Goal: Entertainment & Leisure: Consume media (video, audio)

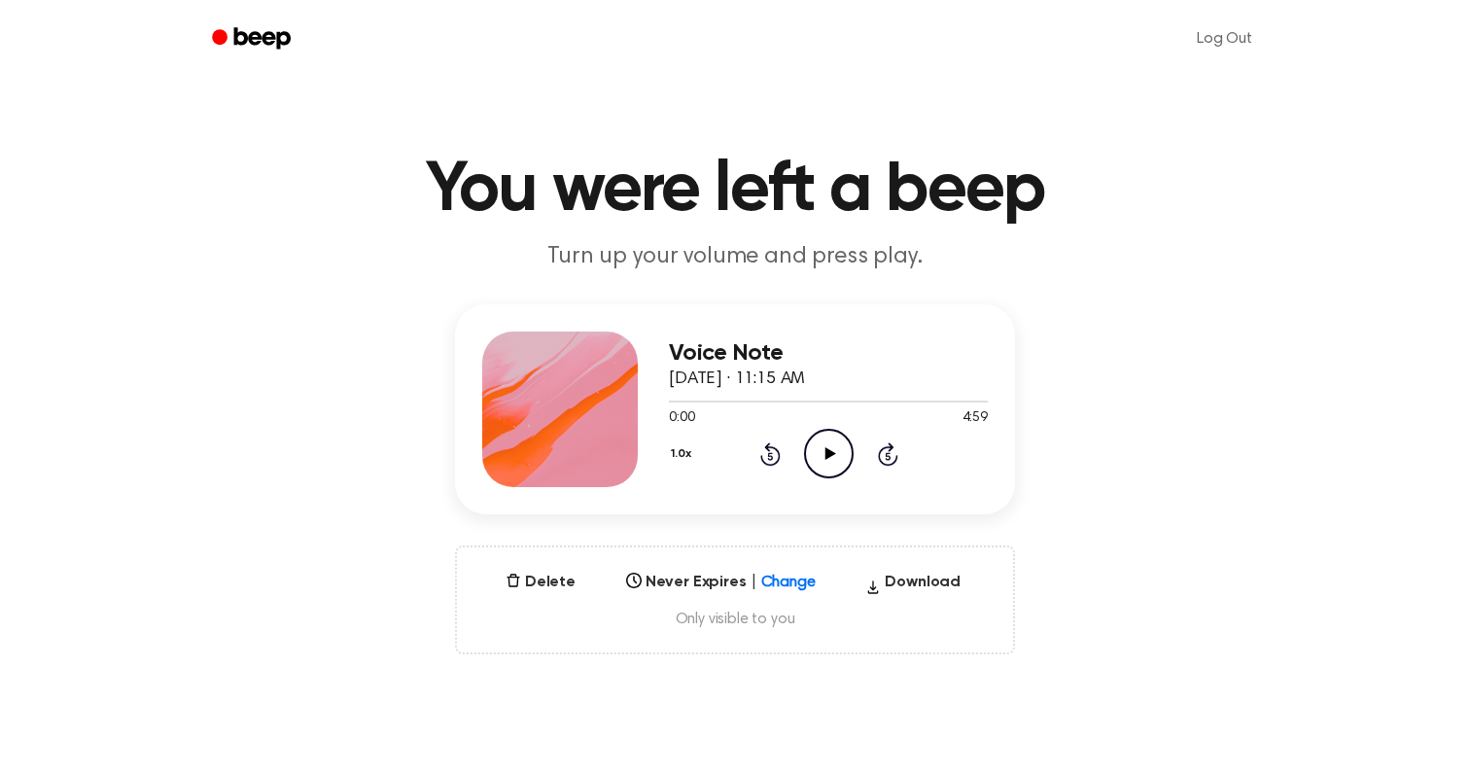
click at [824, 456] on icon at bounding box center [829, 453] width 11 height 13
click at [761, 459] on icon at bounding box center [770, 453] width 20 height 23
click at [771, 460] on icon "Rewind 5 seconds" at bounding box center [769, 453] width 21 height 25
click at [771, 458] on icon at bounding box center [769, 456] width 5 height 8
click at [833, 448] on icon "Play Audio" at bounding box center [829, 454] width 50 height 50
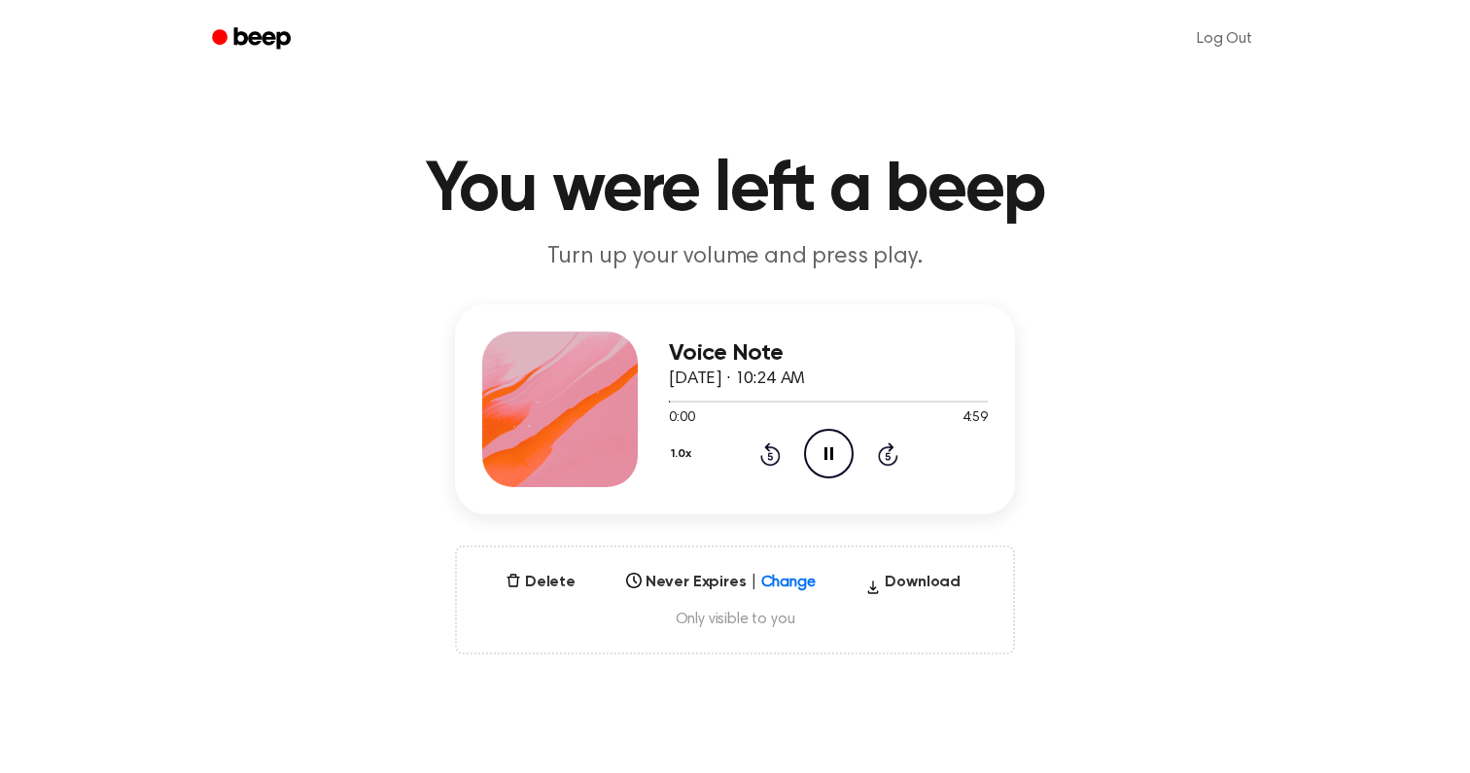
click at [832, 449] on icon "Pause Audio" at bounding box center [829, 454] width 50 height 50
click at [832, 449] on icon "Play Audio" at bounding box center [829, 454] width 50 height 50
click at [890, 474] on div "1.0x Rewind 5 seconds Pause Audio Skip 5 seconds" at bounding box center [828, 454] width 319 height 50
click at [890, 466] on icon "Skip 5 seconds" at bounding box center [887, 453] width 21 height 25
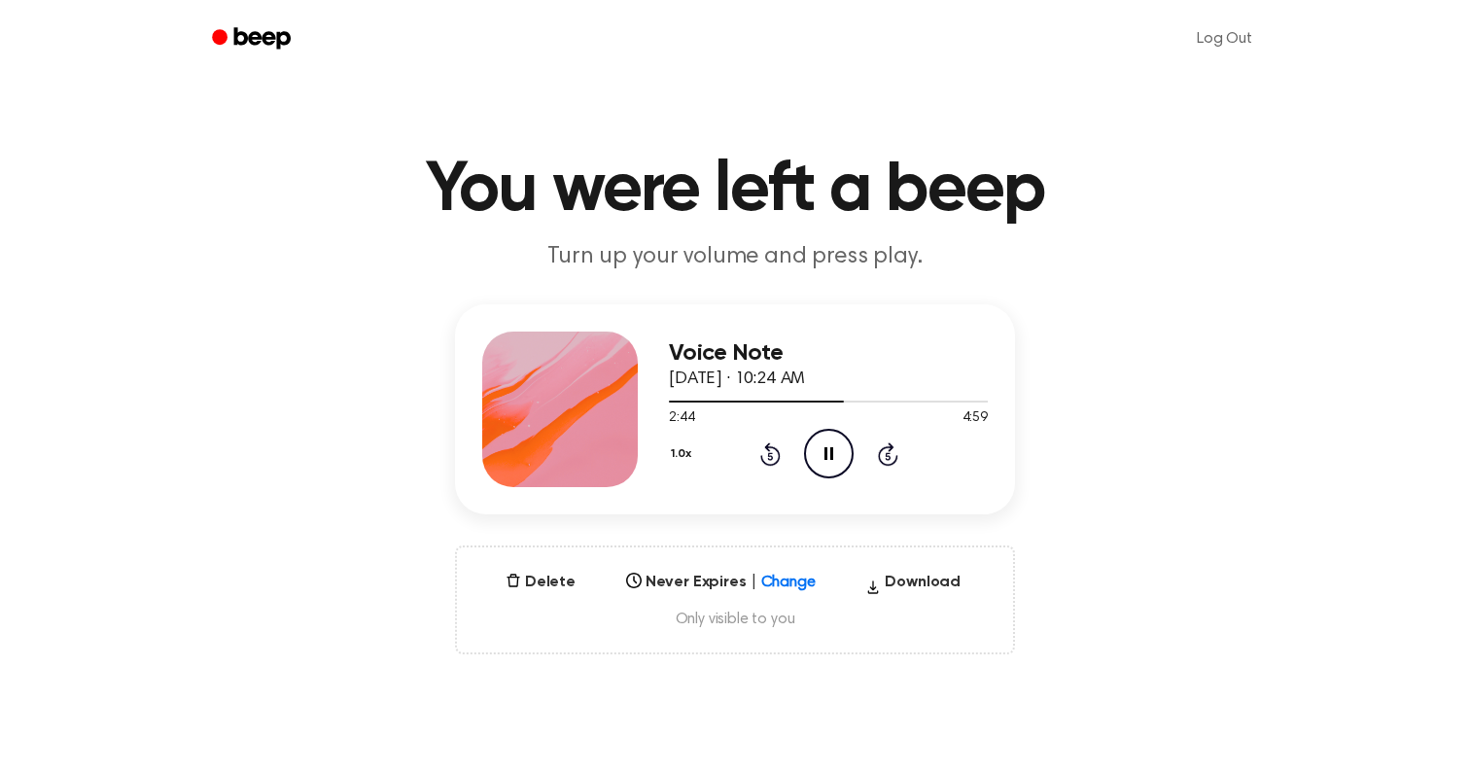
click at [883, 447] on icon at bounding box center [888, 453] width 20 height 23
click at [804, 438] on icon "Play Audio" at bounding box center [829, 454] width 50 height 50
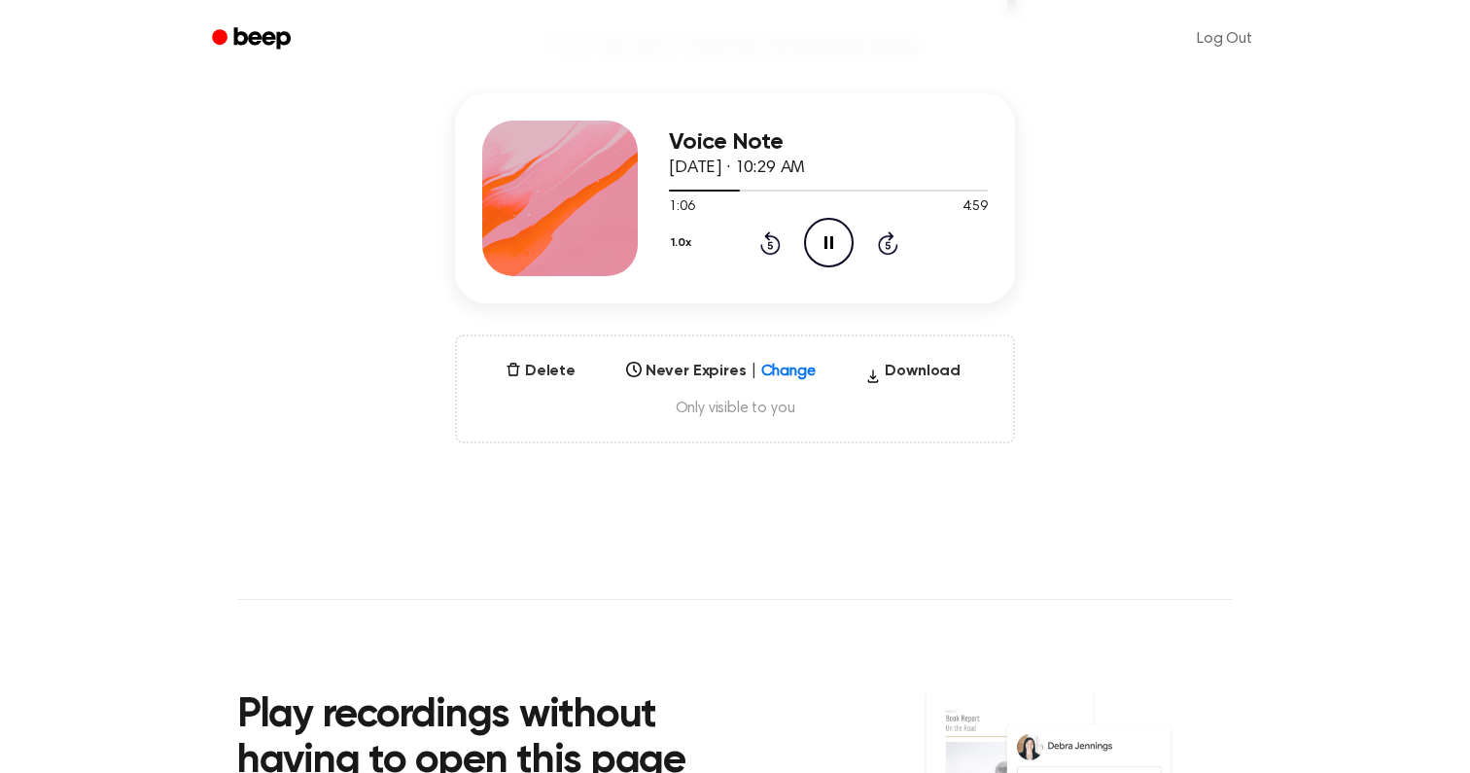
click at [834, 221] on icon "Pause Audio" at bounding box center [829, 243] width 50 height 50
click at [670, 188] on div at bounding box center [828, 190] width 319 height 16
click at [838, 239] on icon "Play Audio" at bounding box center [829, 243] width 50 height 50
